Goal: Find specific page/section: Find specific page/section

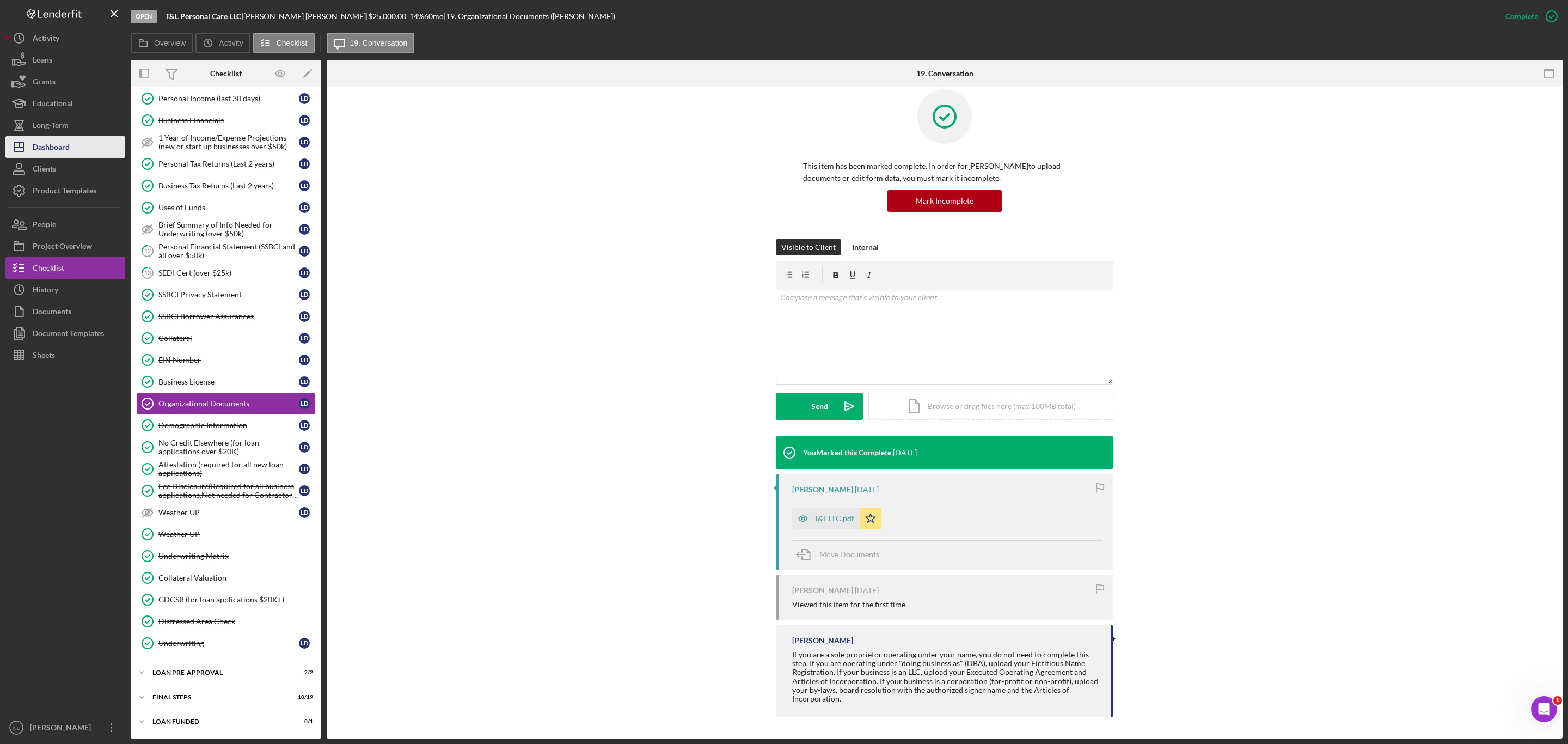
click at [86, 147] on button "Icon/Dashboard Dashboard" at bounding box center [65, 147] width 120 height 22
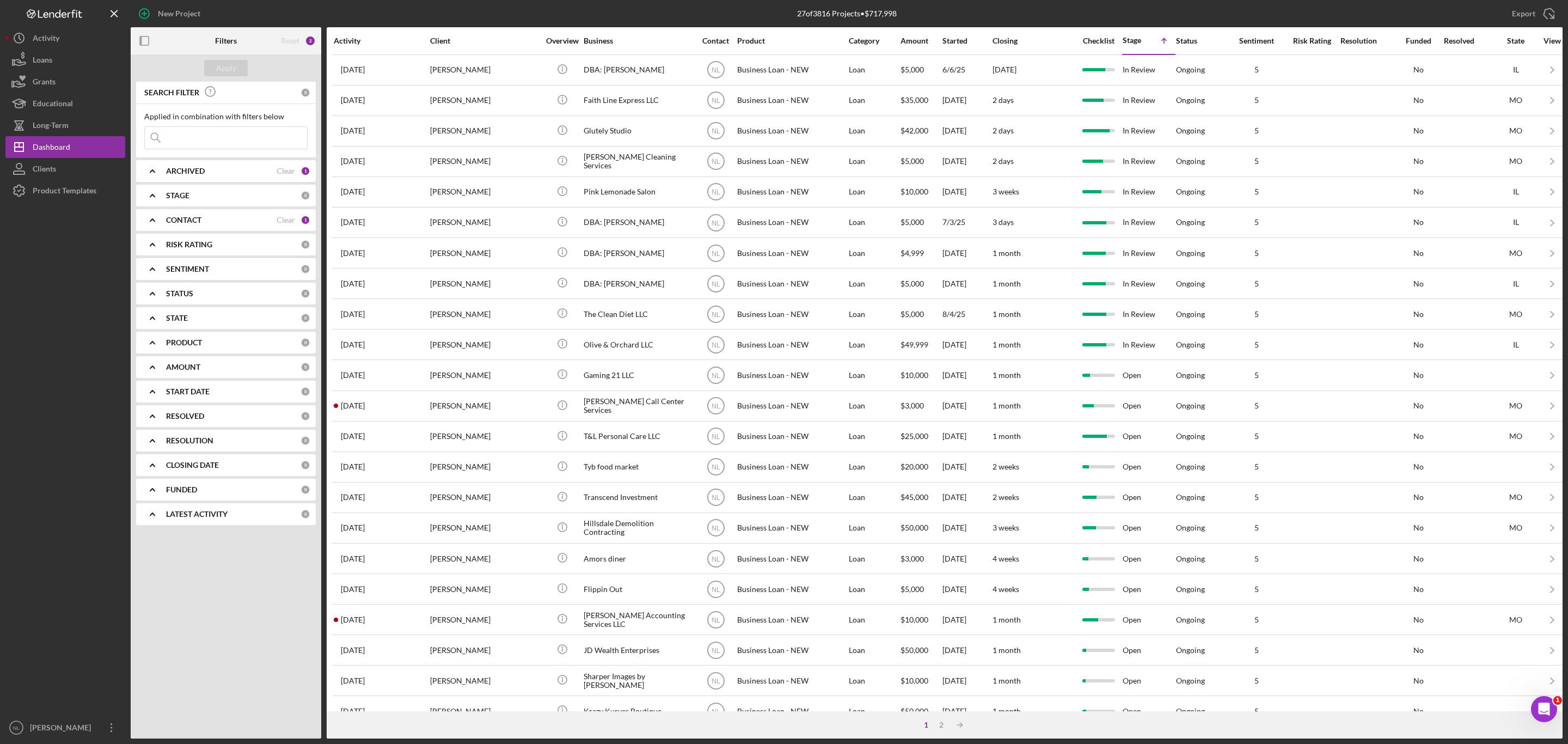
click at [178, 128] on input at bounding box center [226, 138] width 163 height 22
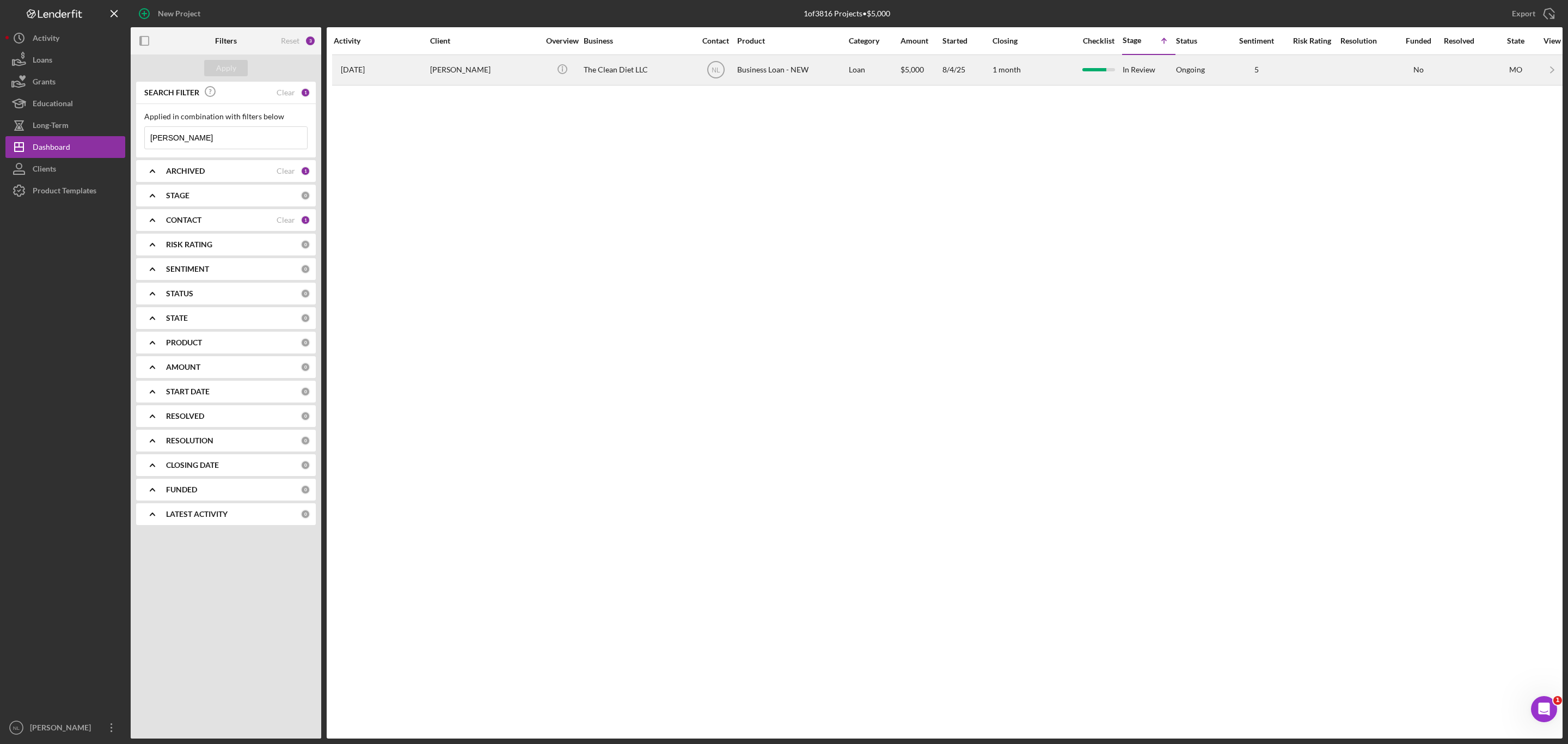
type input "[PERSON_NAME]"
click at [449, 71] on div "[PERSON_NAME]" at bounding box center [485, 69] width 109 height 29
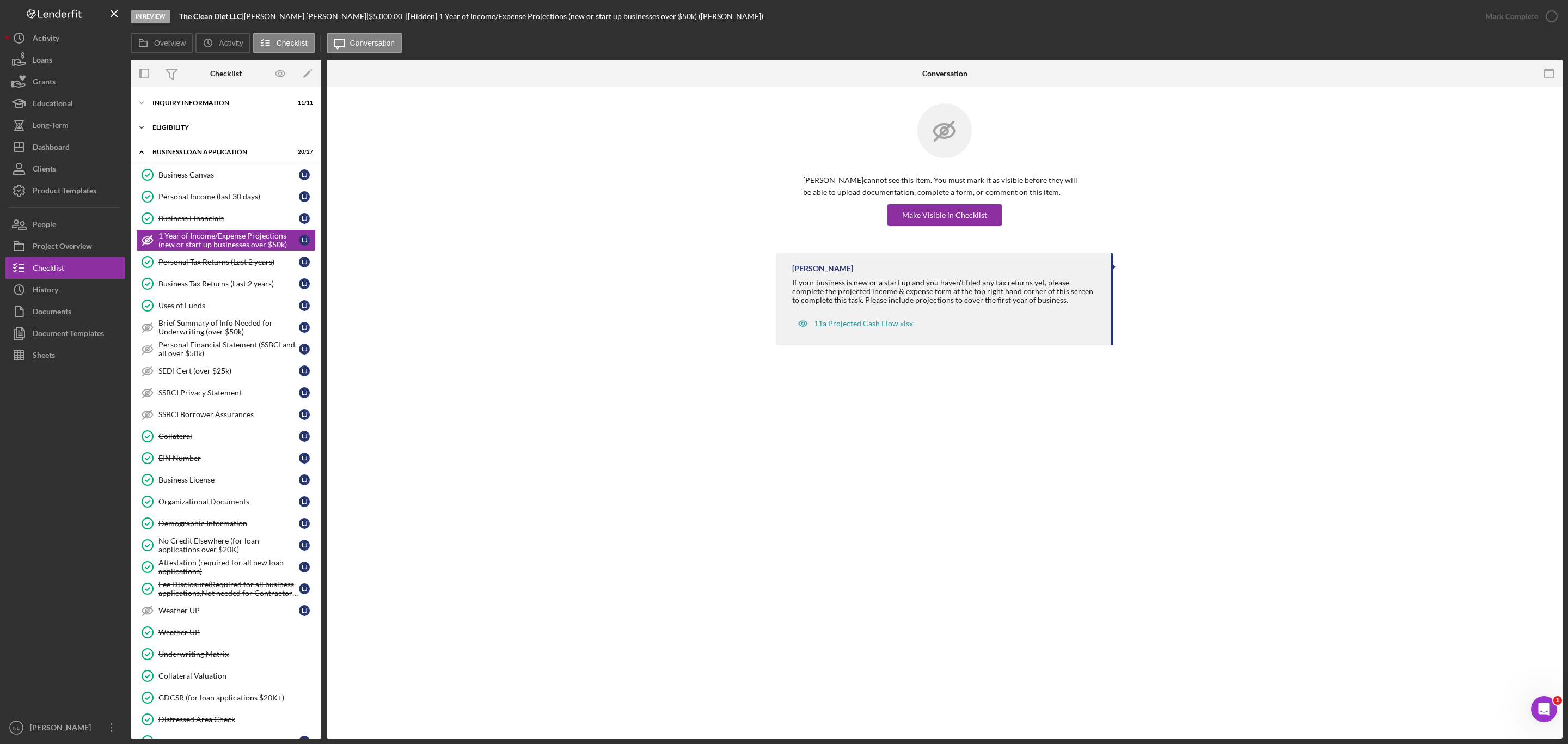
click at [198, 128] on div "ELIGIBILITY" at bounding box center [229, 127] width 155 height 7
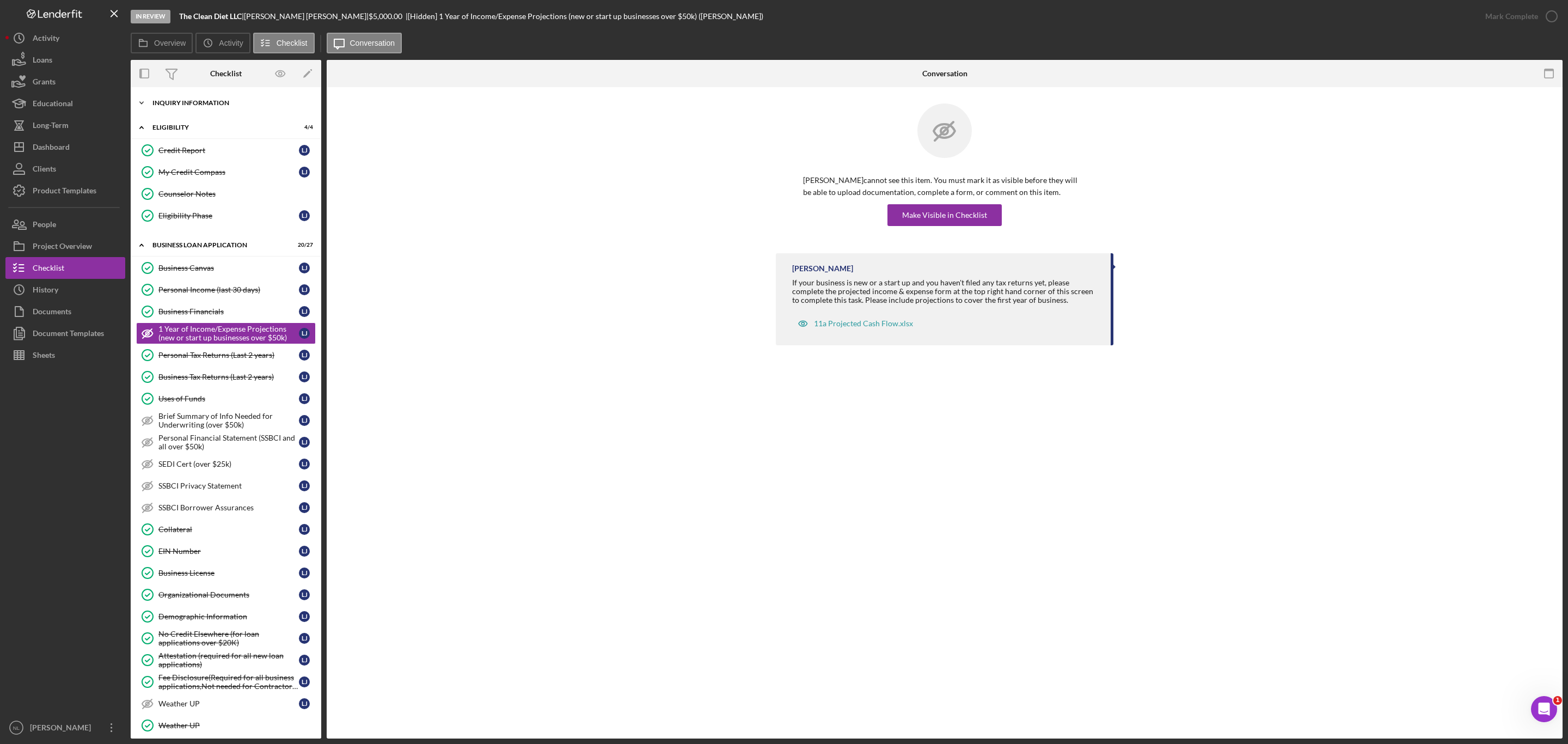
click at [187, 108] on div "Icon/Expander INQUIRY INFORMATION 11 / 11" at bounding box center [226, 103] width 191 height 22
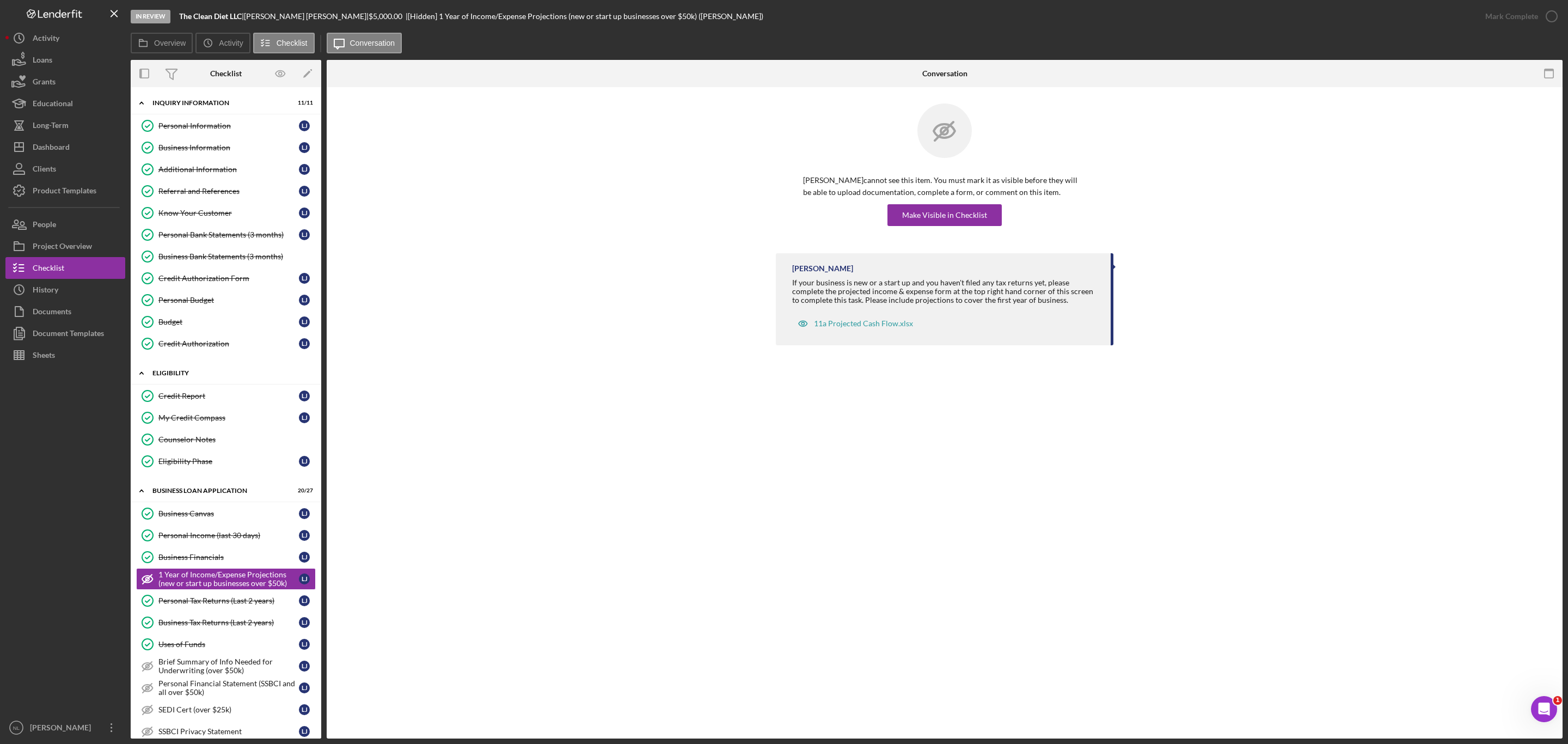
scroll to position [460, 0]
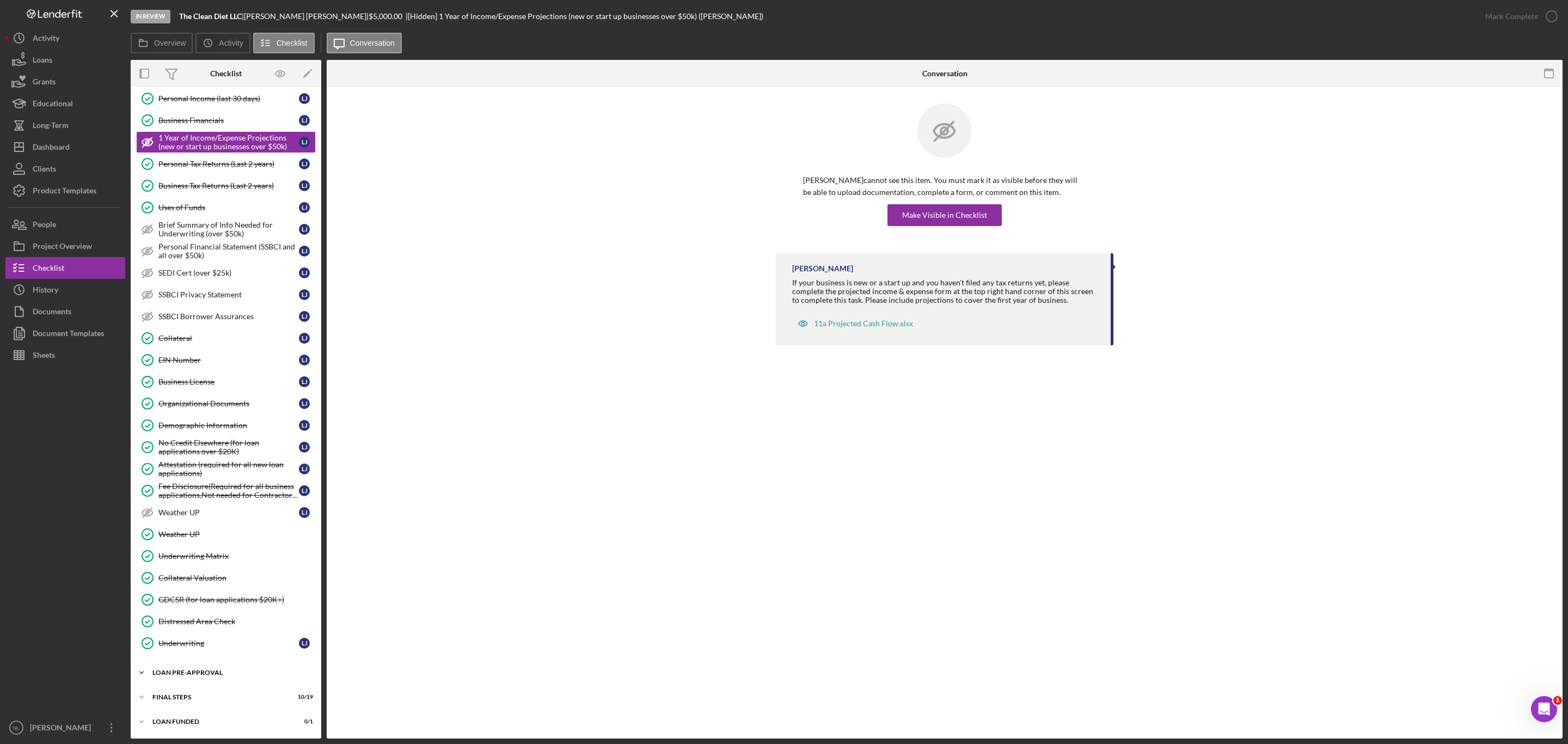
click at [229, 672] on div "LOAN PRE-APPROVAL" at bounding box center [229, 672] width 155 height 7
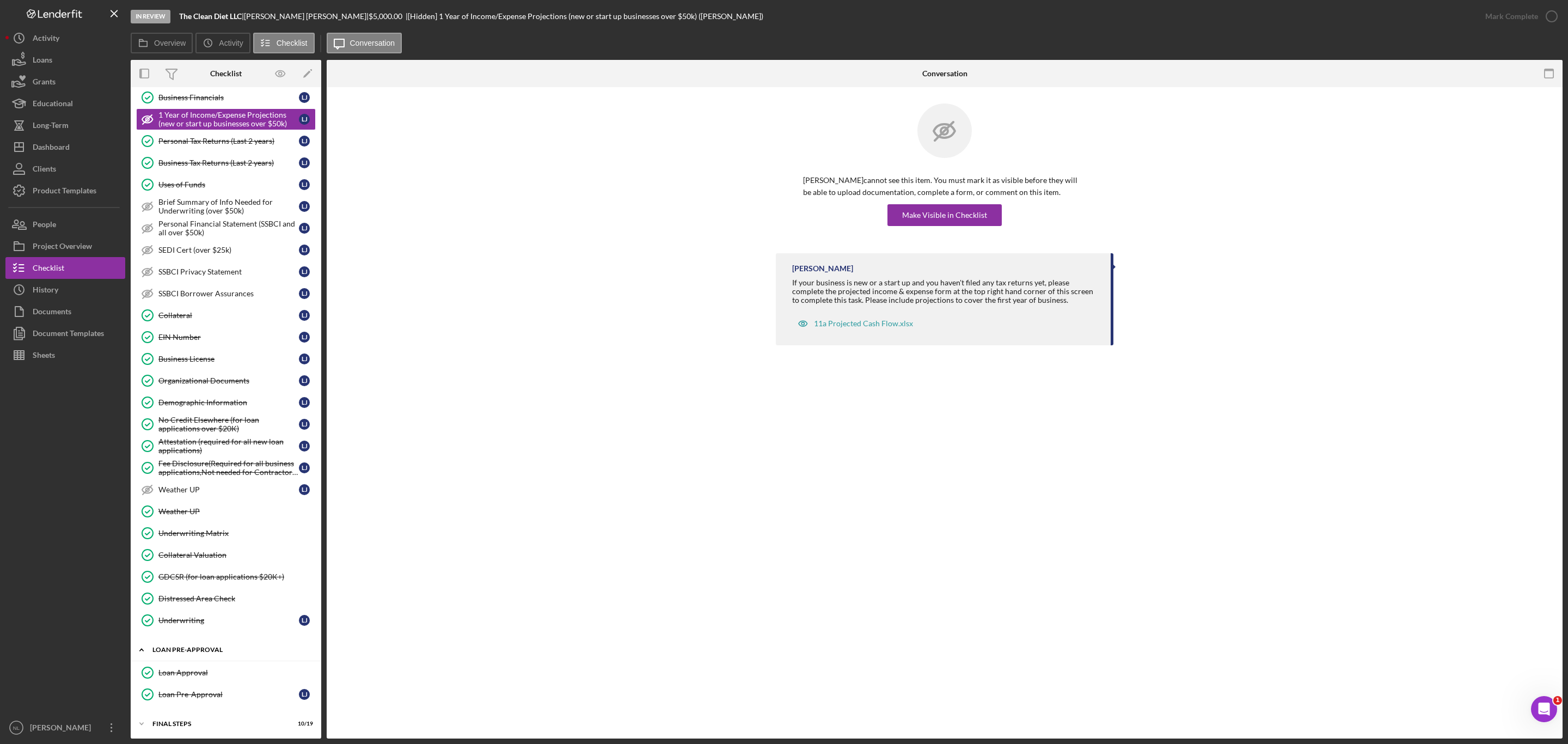
scroll to position [510, 0]
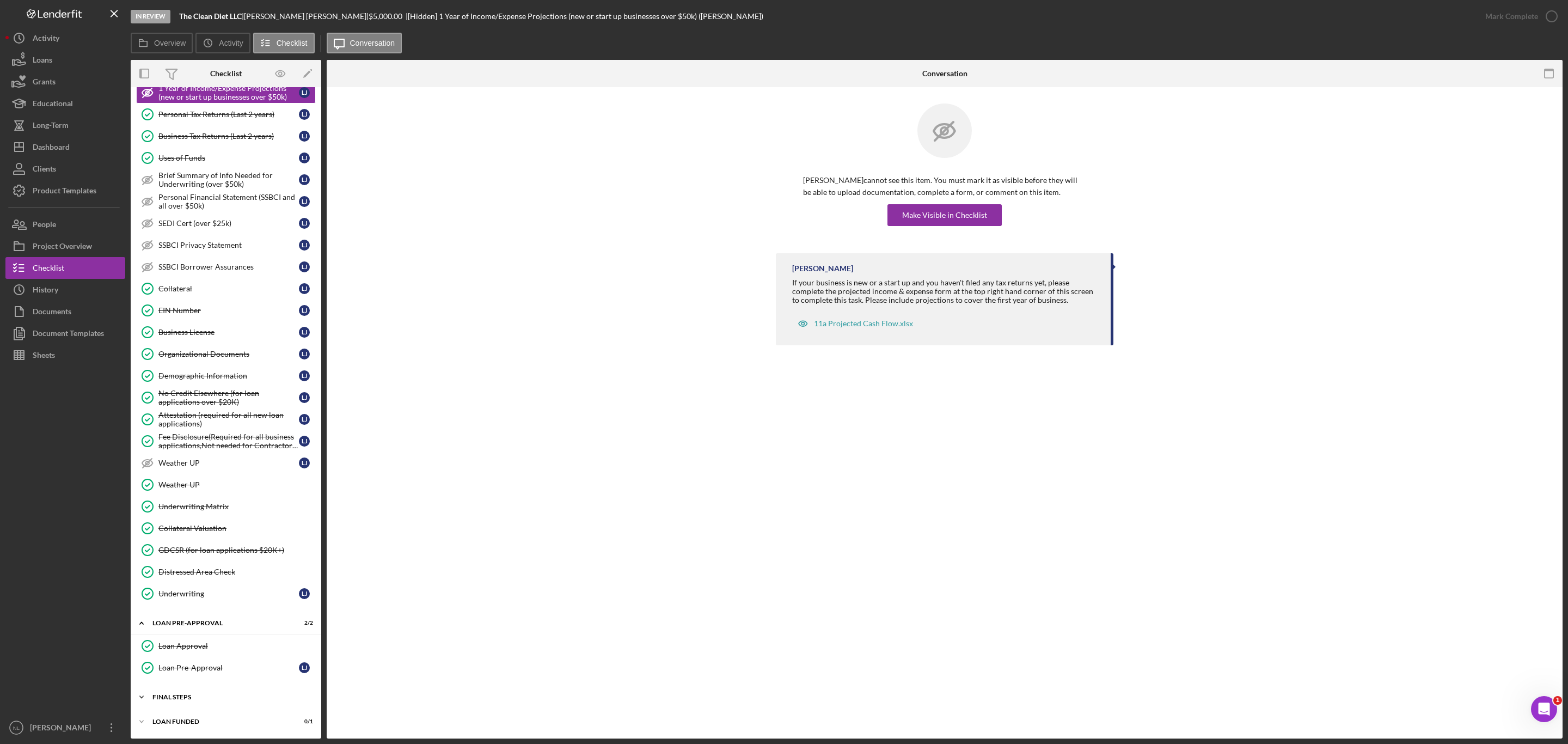
click at [201, 703] on div "Icon/Expander FINAL STEPS 10 / 19" at bounding box center [226, 697] width 191 height 22
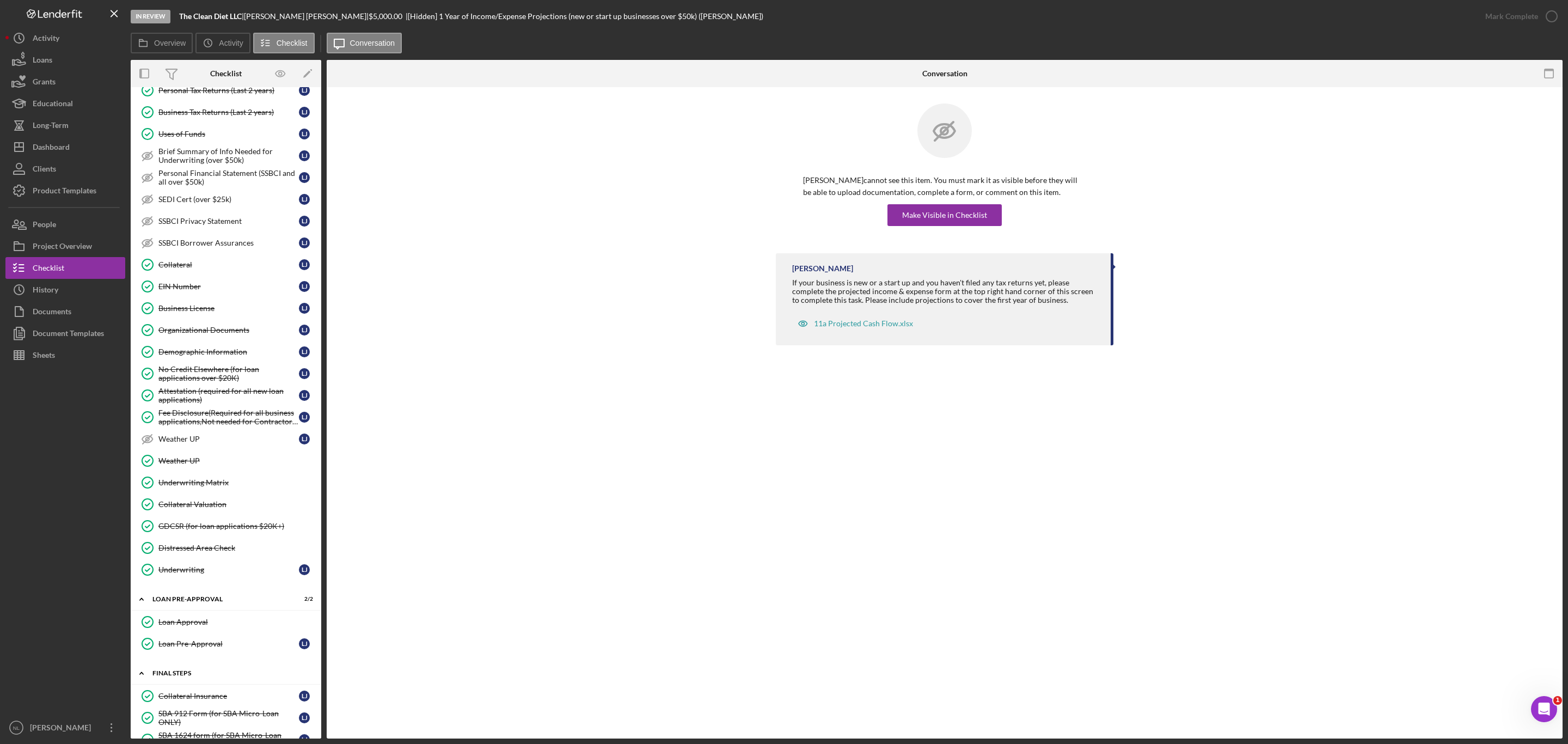
scroll to position [941, 0]
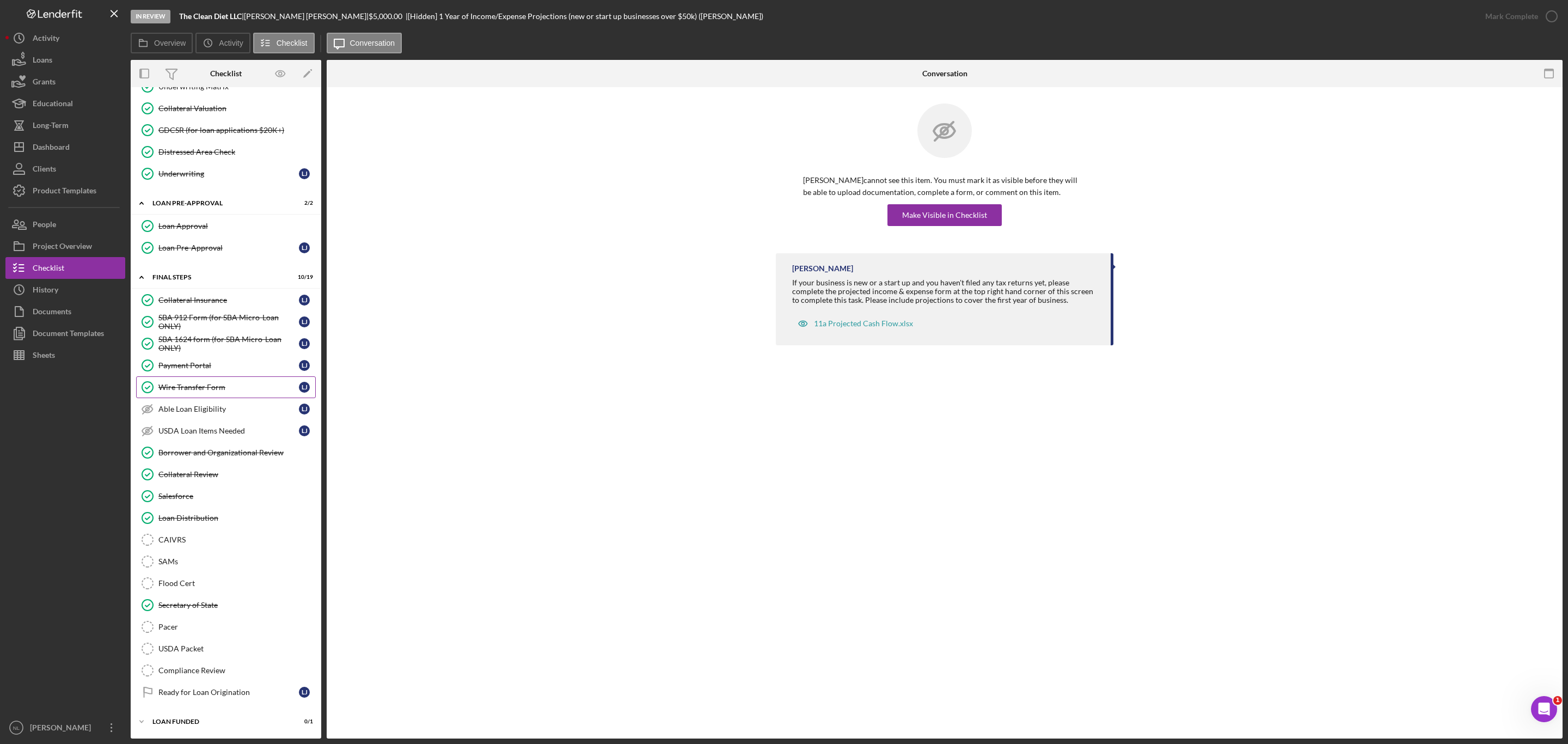
click at [230, 383] on div "Wire Transfer Form" at bounding box center [228, 387] width 141 height 9
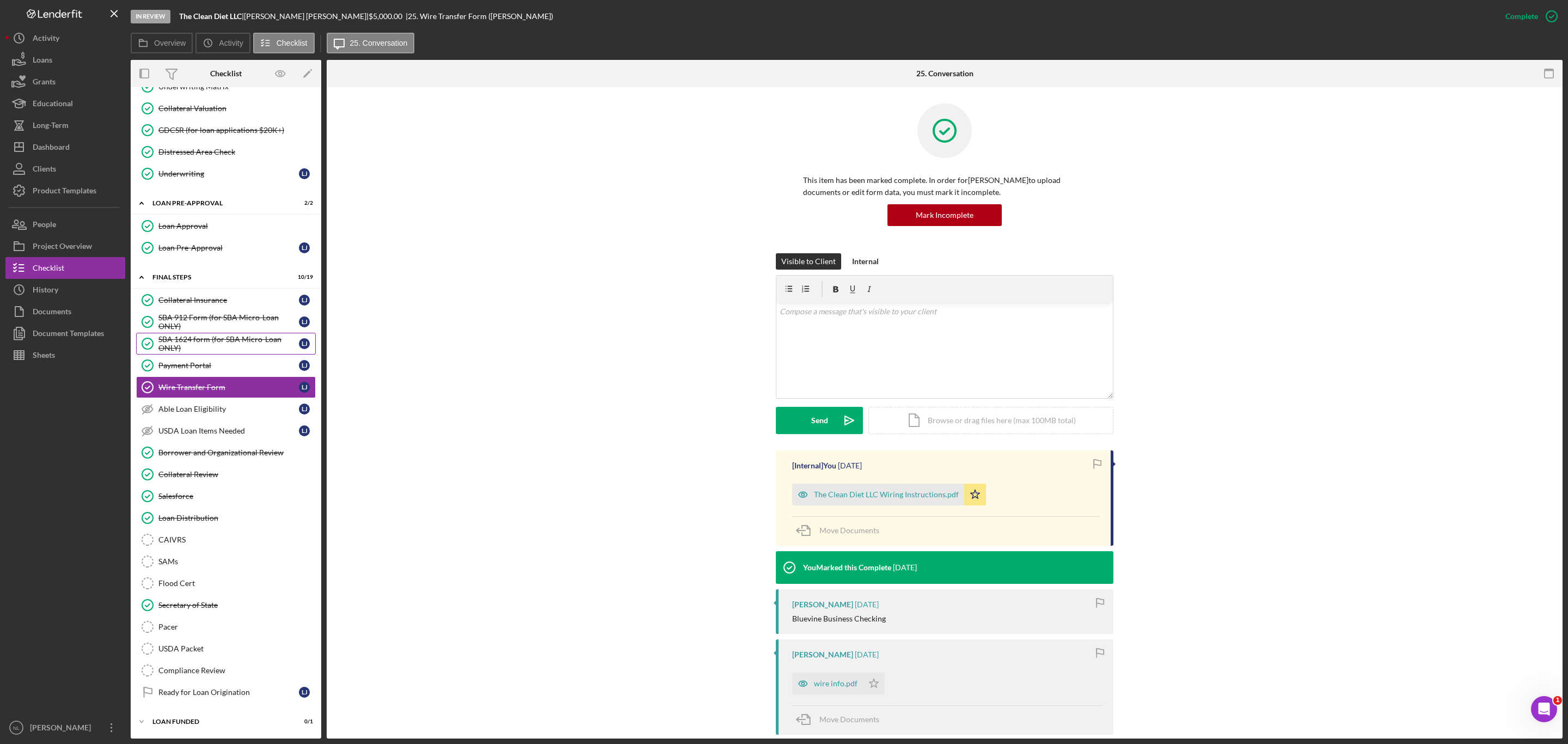
click at [219, 345] on link "SBA 1624 form (for SBA Micro-Loan ONLY) SBA 1624 form (for SBA Micro-Loan ONLY)…" at bounding box center [226, 344] width 180 height 22
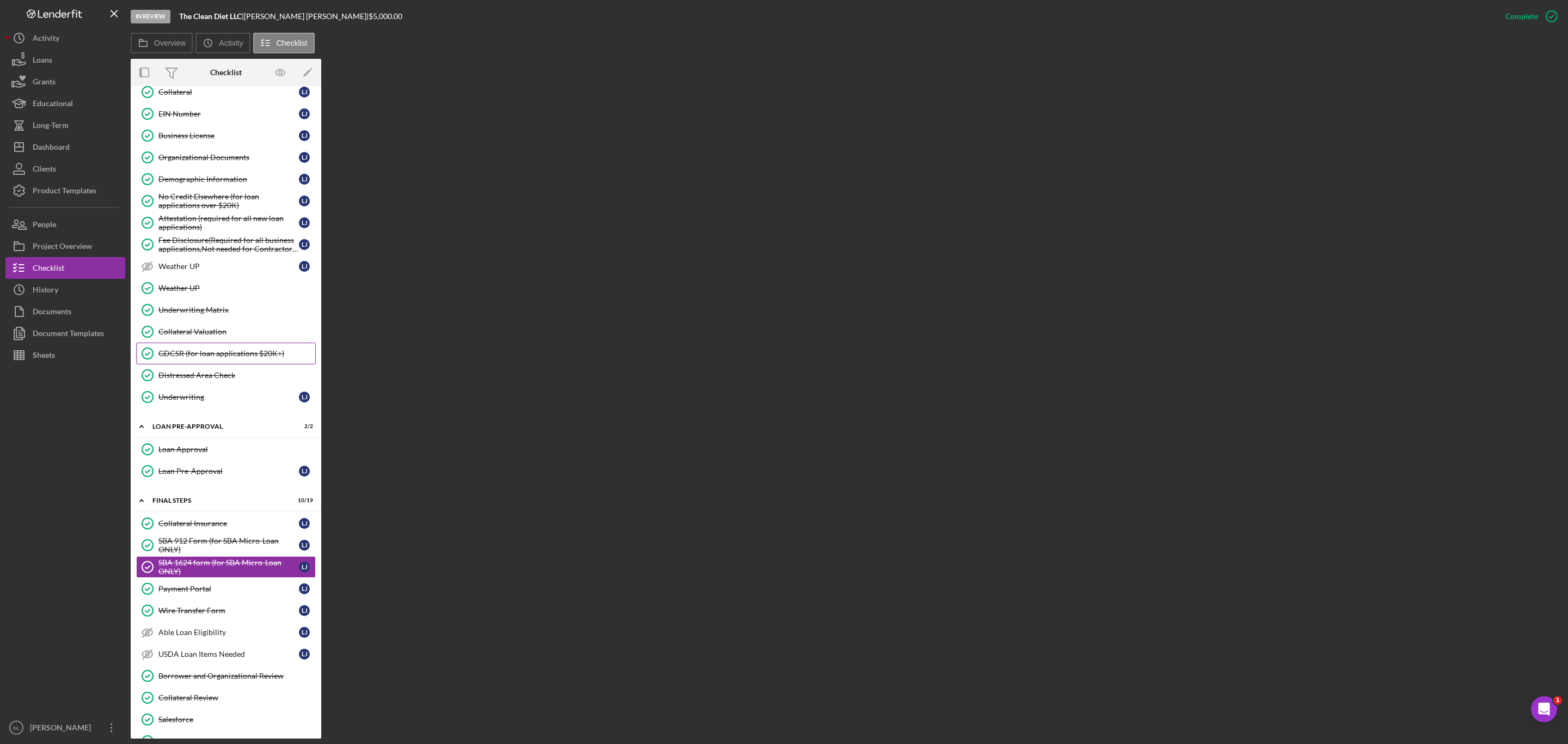
scroll to position [680, 0]
click at [231, 381] on div "Distressed Area Check" at bounding box center [237, 377] width 157 height 9
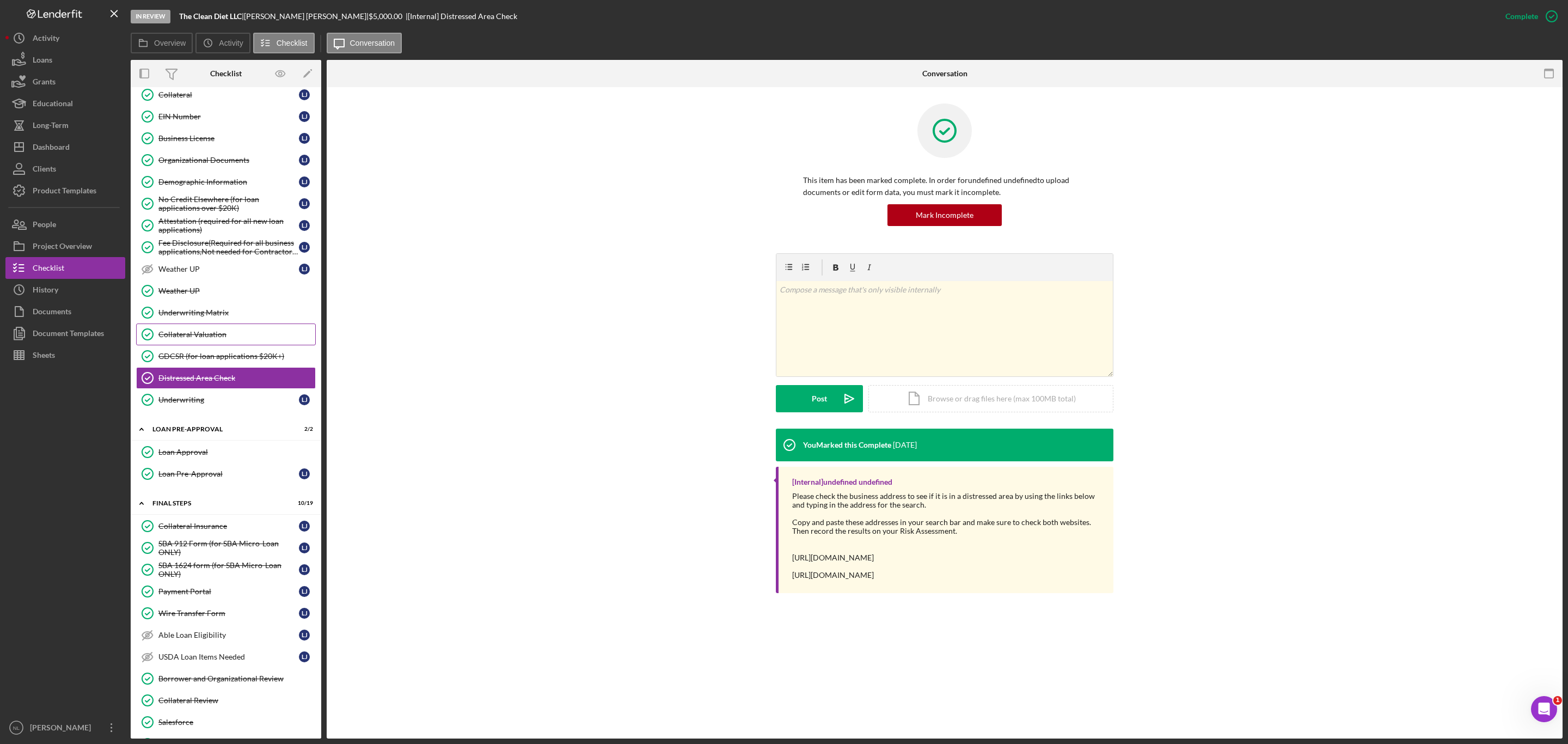
click at [219, 345] on link "Collateral Valuation Collateral Valuation" at bounding box center [226, 334] width 180 height 22
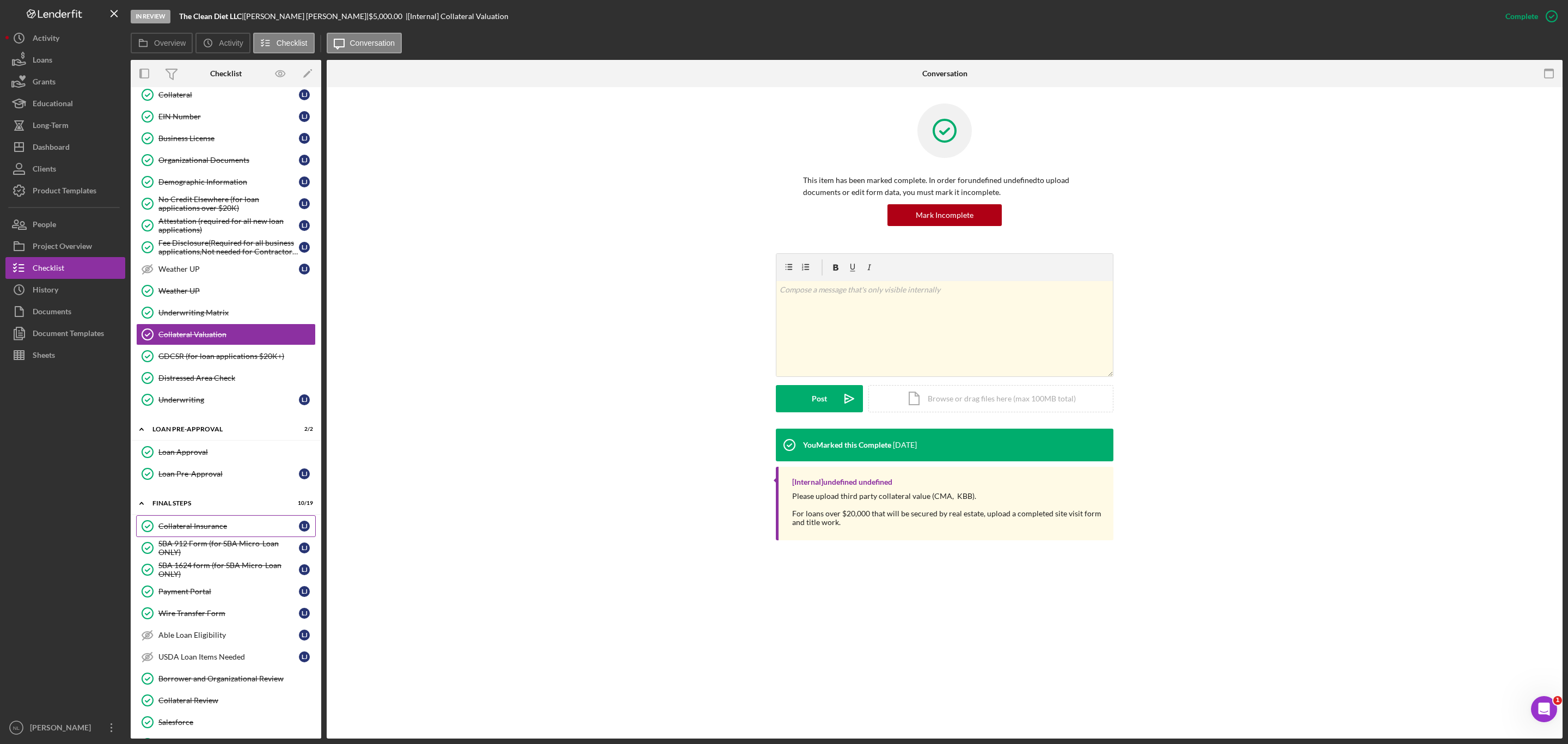
click at [213, 530] on div "Collateral Insurance" at bounding box center [228, 526] width 141 height 9
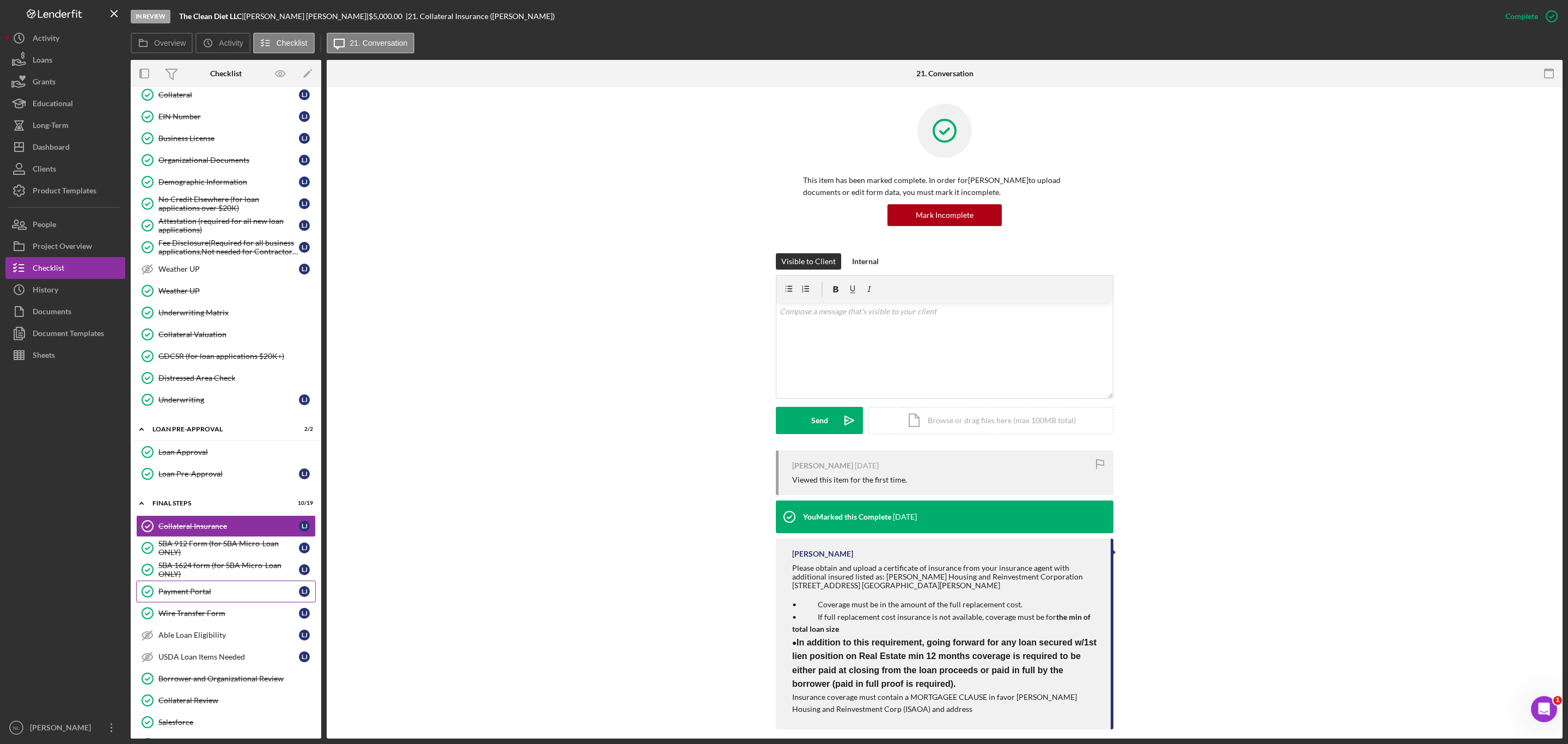
click at [239, 602] on link "Payment Portal Payment Portal [PERSON_NAME]" at bounding box center [226, 591] width 180 height 22
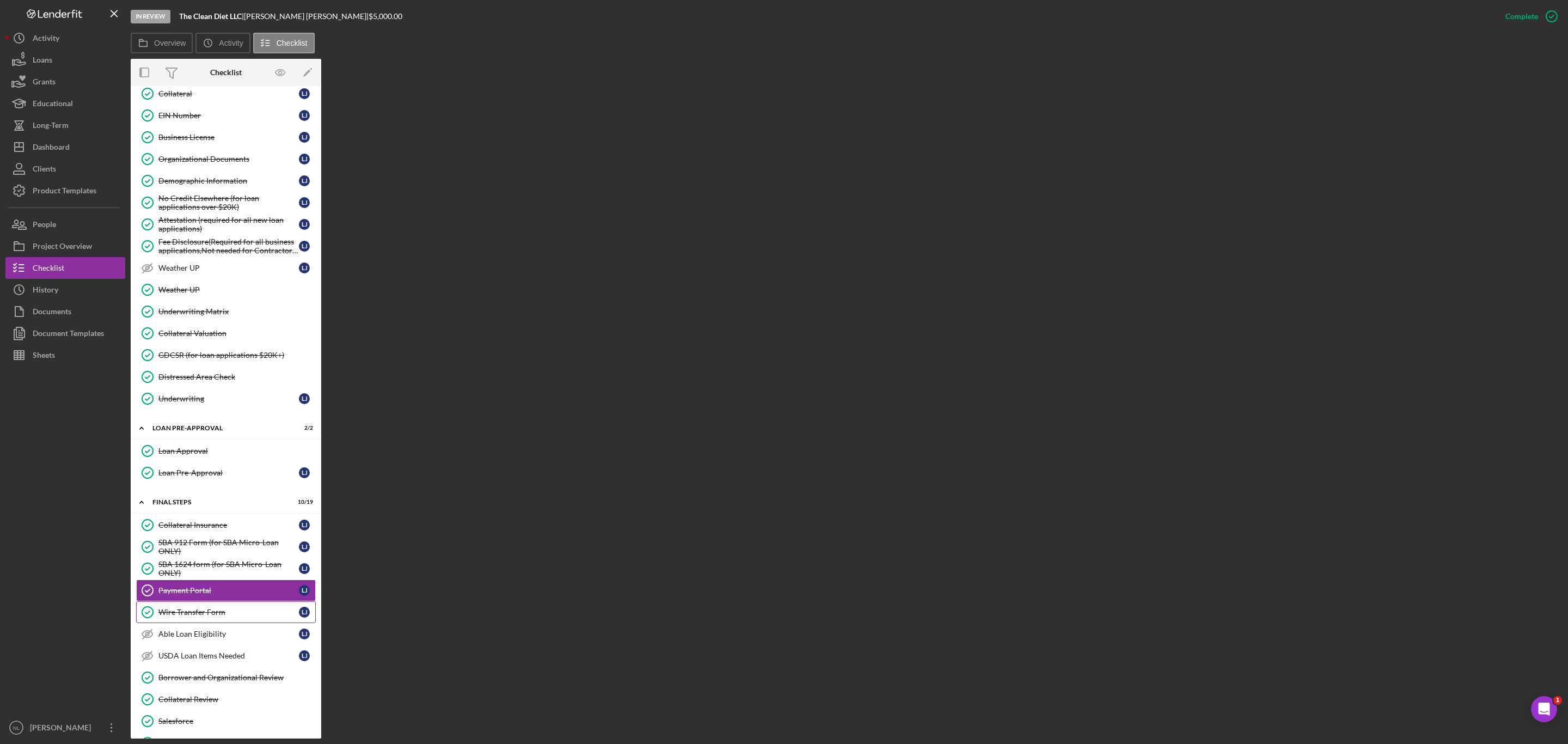
click at [230, 617] on div "Wire Transfer Form" at bounding box center [228, 612] width 141 height 9
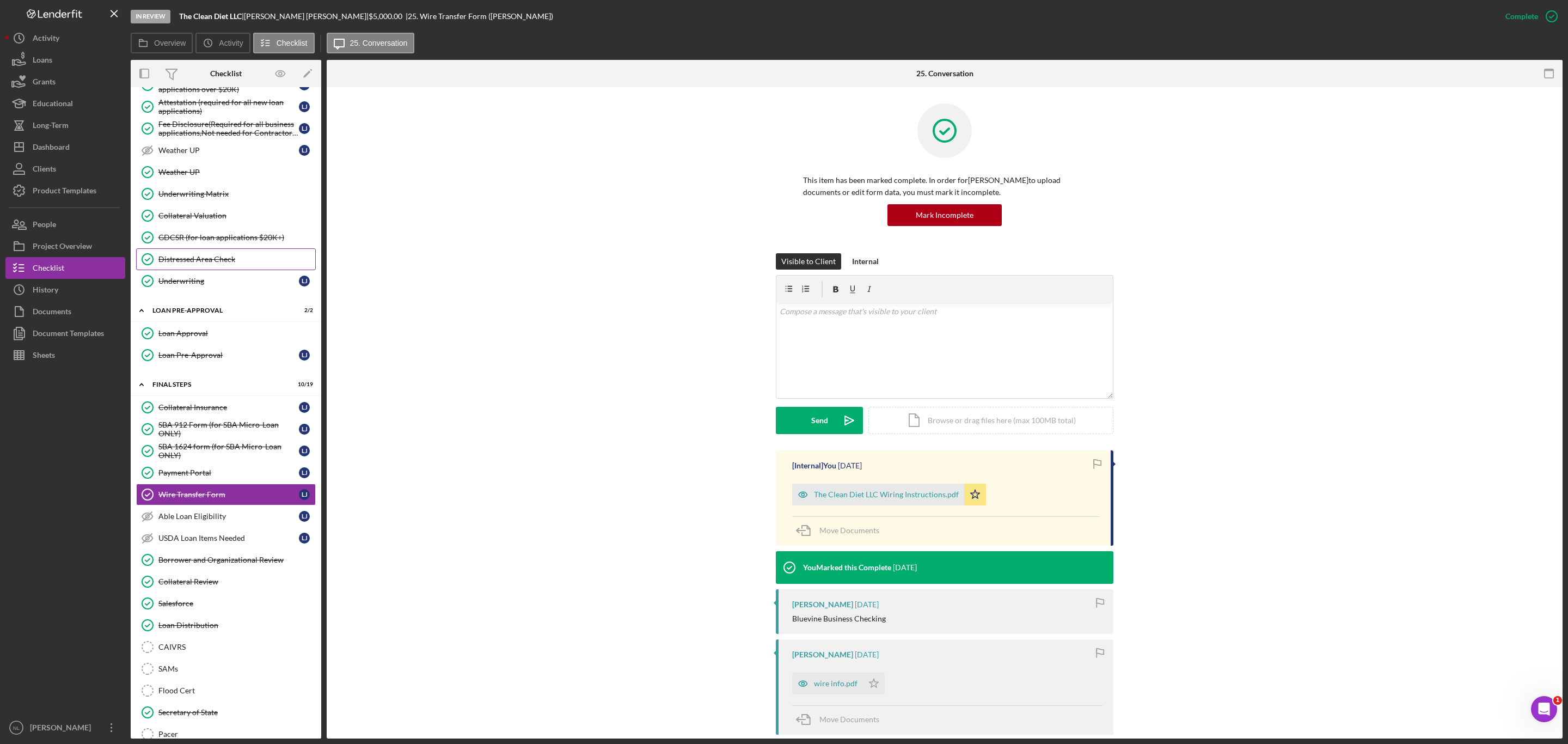
scroll to position [904, 0]
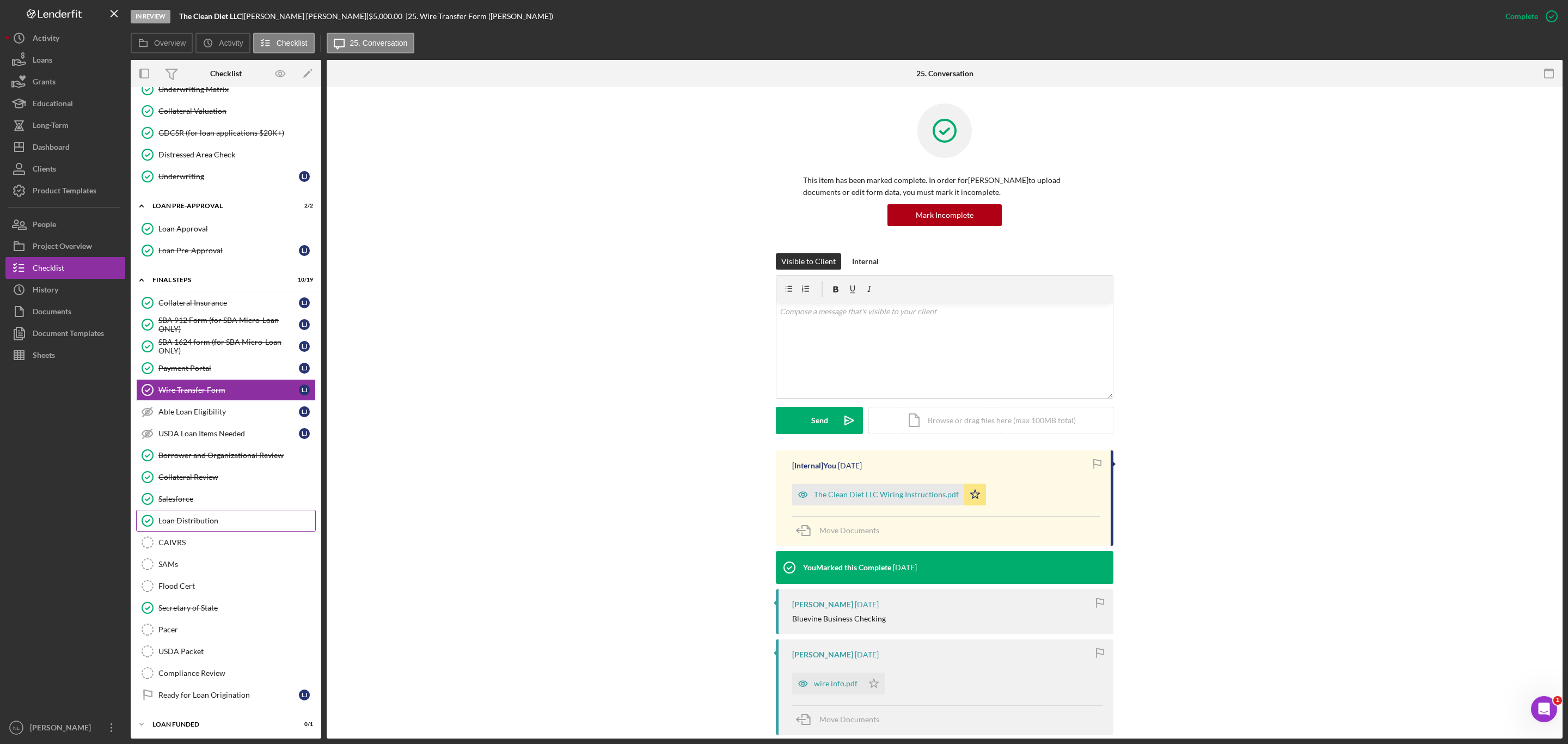
click at [230, 525] on div "Loan Distribution" at bounding box center [237, 521] width 157 height 9
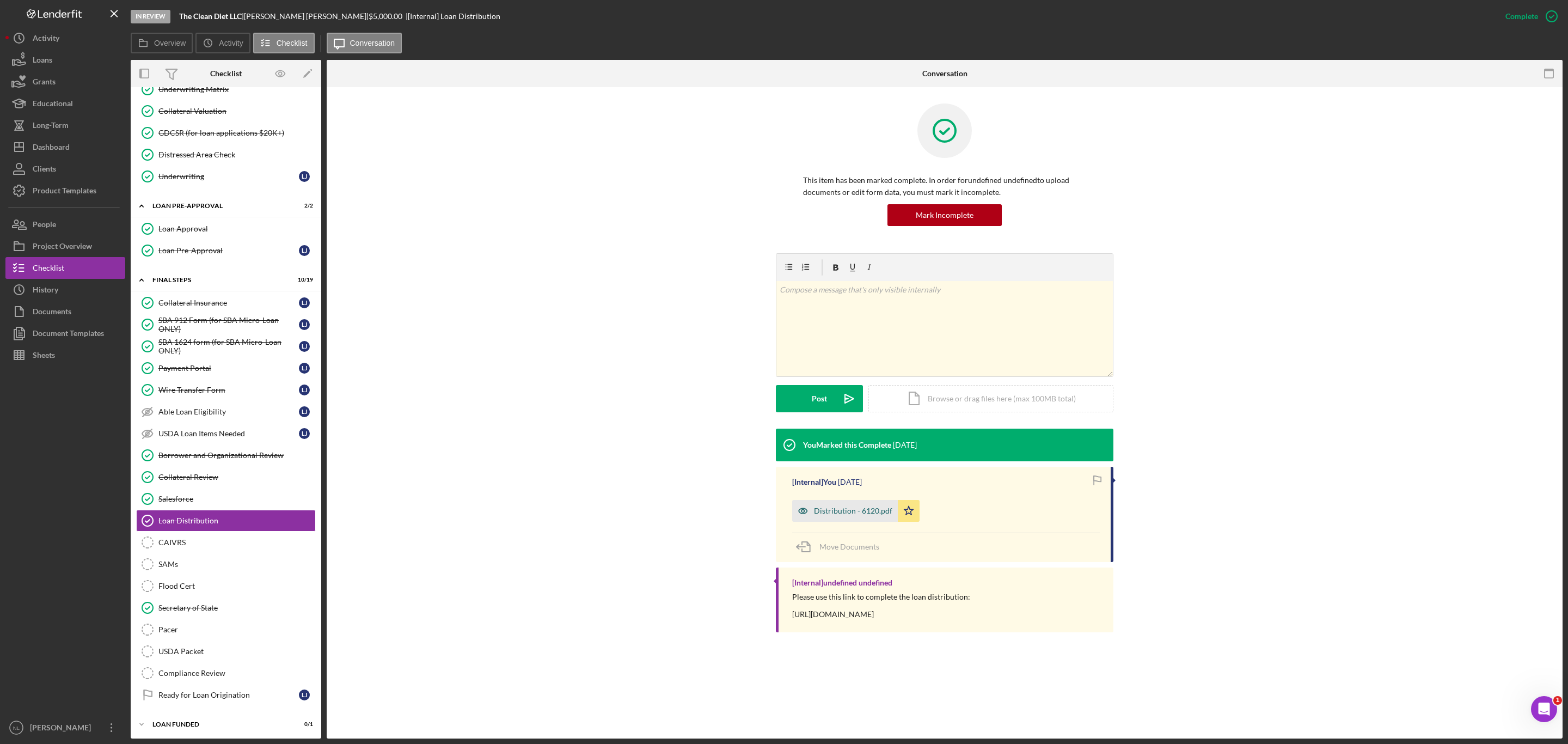
click at [835, 511] on div "Distribution - 6120.pdf" at bounding box center [853, 511] width 79 height 9
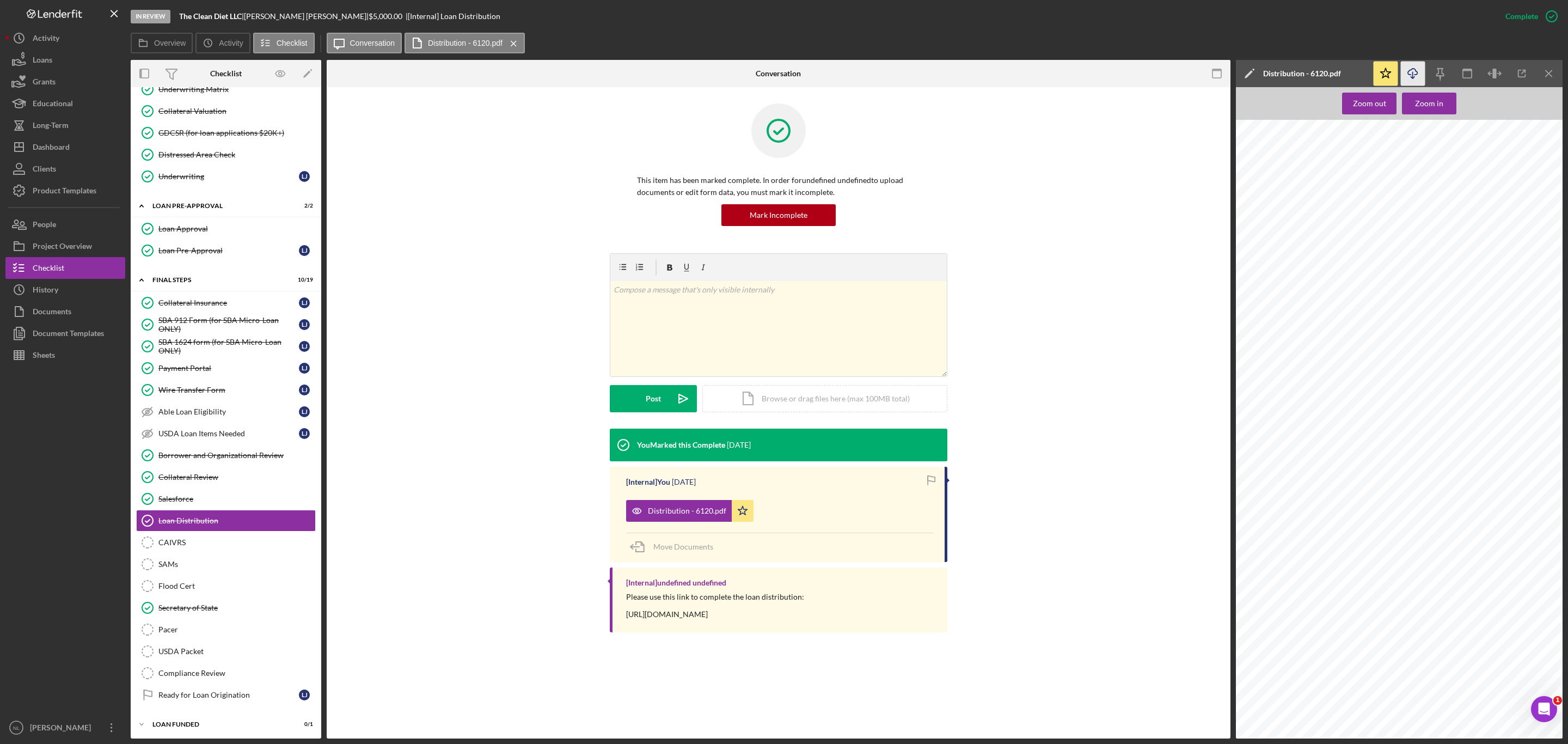
click at [1409, 77] on icon "Icon/Download" at bounding box center [1413, 74] width 24 height 24
click at [85, 149] on button "Icon/Dashboard Dashboard" at bounding box center [65, 147] width 120 height 22
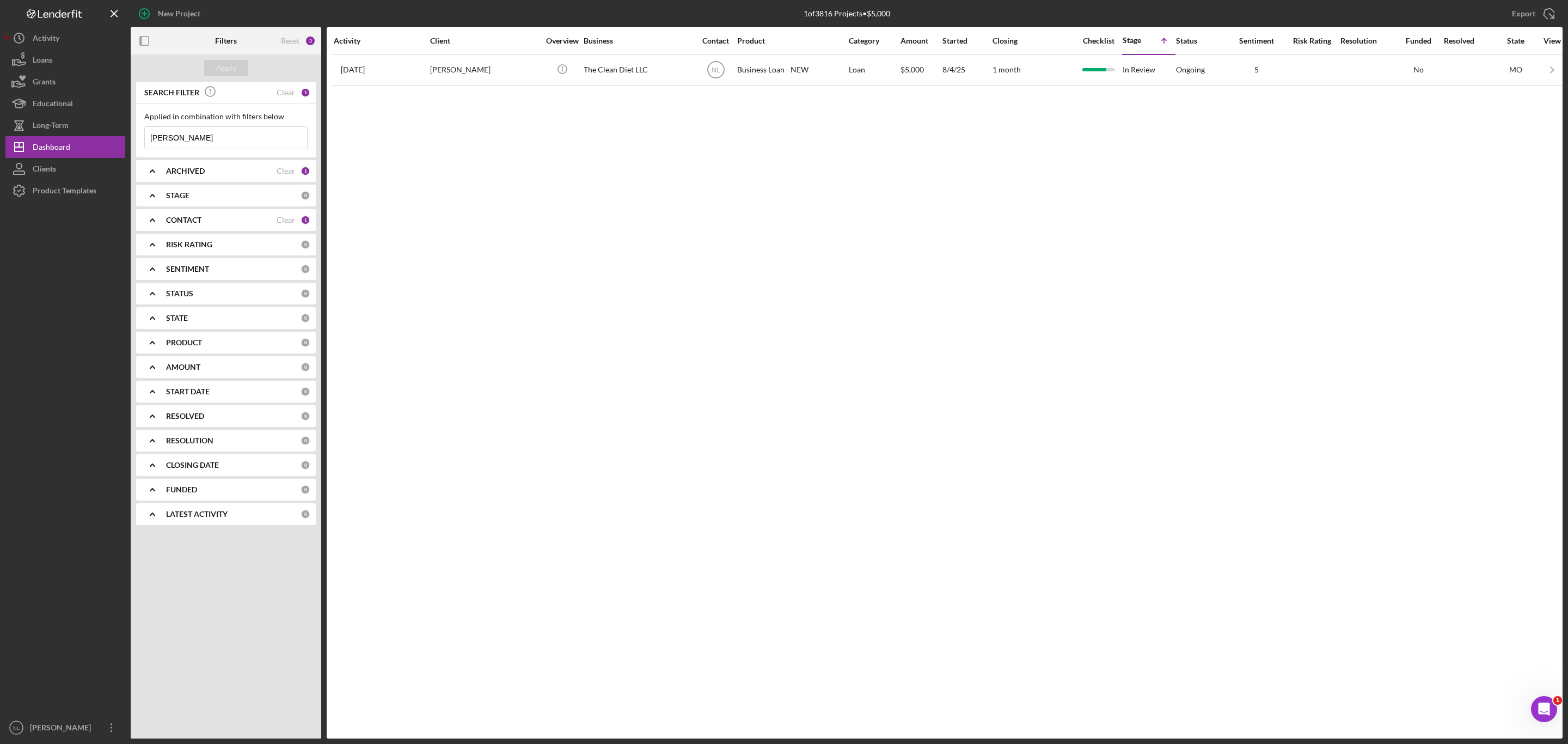
click at [214, 138] on input "[PERSON_NAME]" at bounding box center [226, 138] width 163 height 22
click at [219, 64] on div "Apply" at bounding box center [226, 68] width 20 height 16
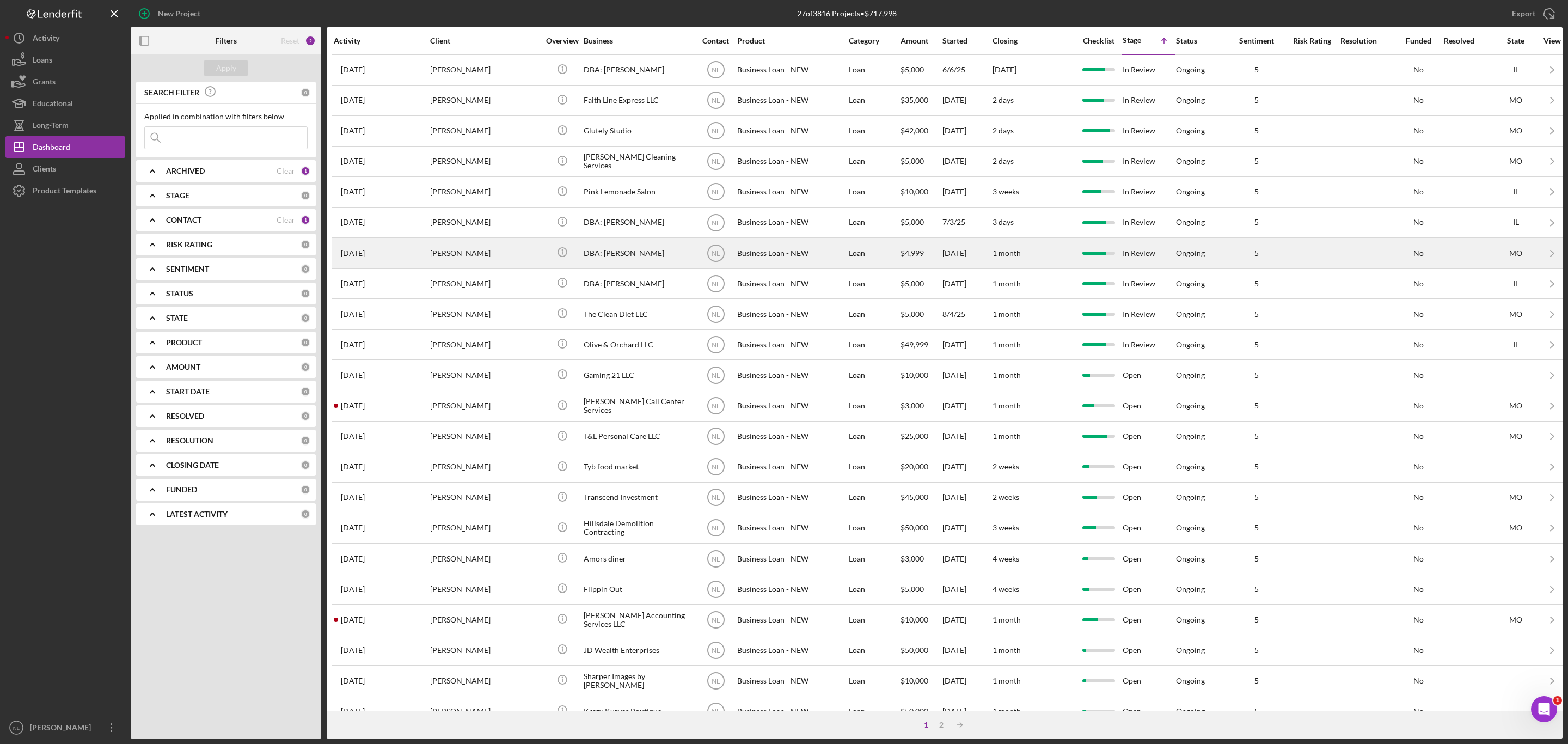
click at [463, 248] on div "[PERSON_NAME]" at bounding box center [485, 253] width 109 height 29
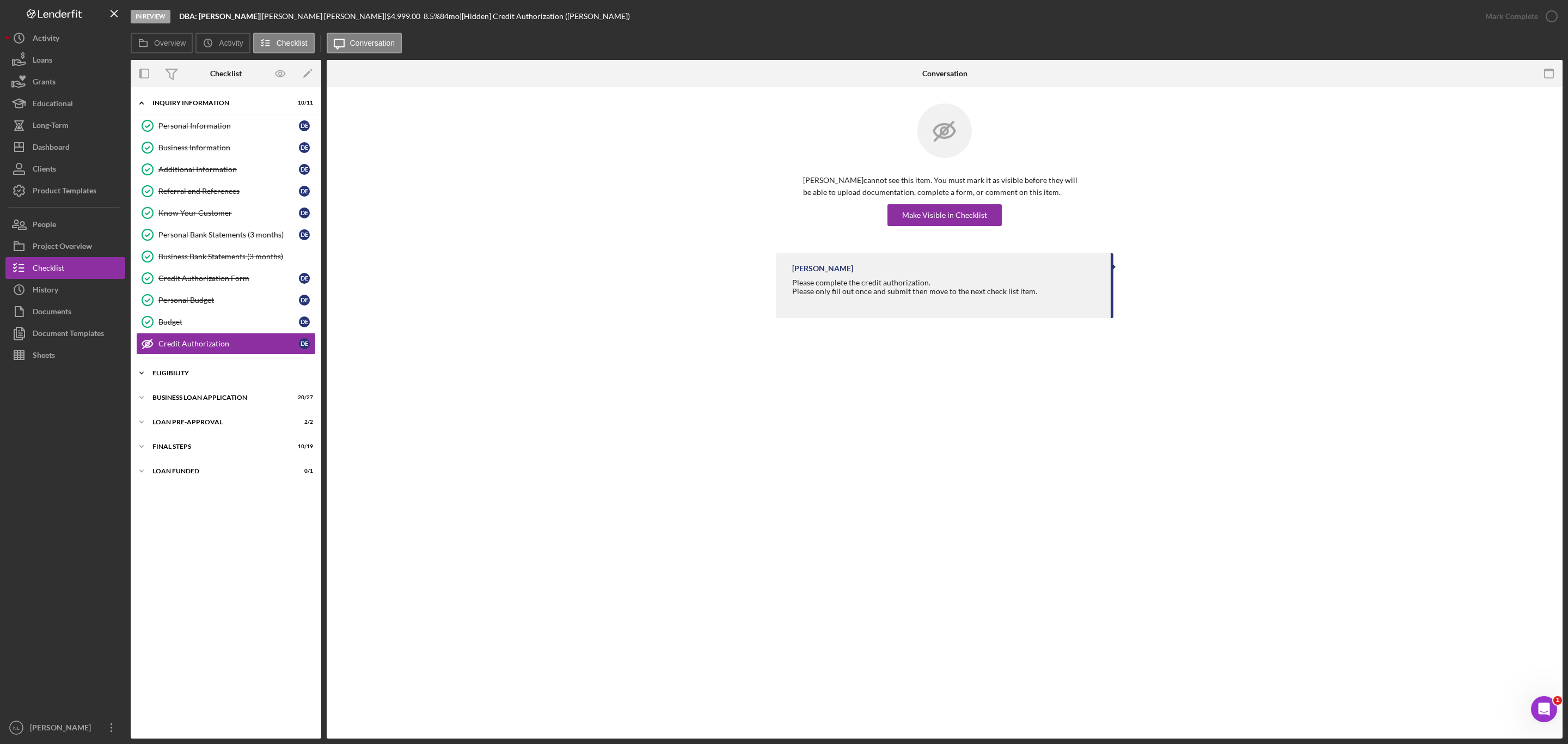
click at [240, 376] on div "ELIGIBILITY" at bounding box center [229, 373] width 155 height 7
click at [239, 494] on div "BUSINESS LOAN APPLICATION" at bounding box center [229, 491] width 155 height 7
